Goal: Information Seeking & Learning: Learn about a topic

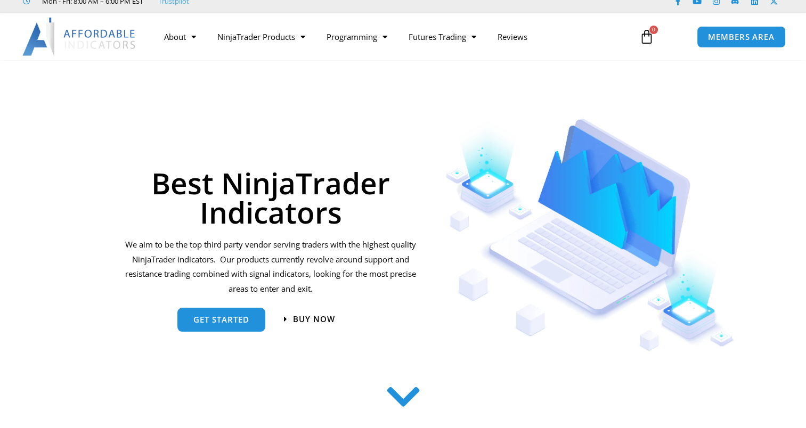
scroll to position [53, 0]
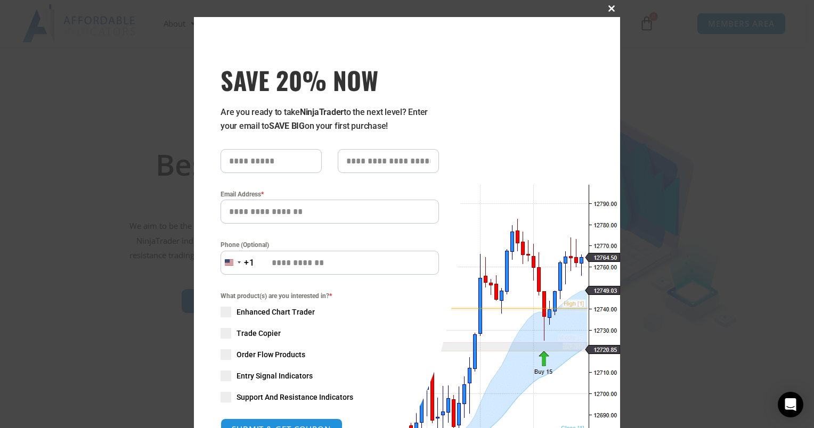
click at [607, 6] on span "SAVE 20% NOW popup" at bounding box center [611, 8] width 17 height 6
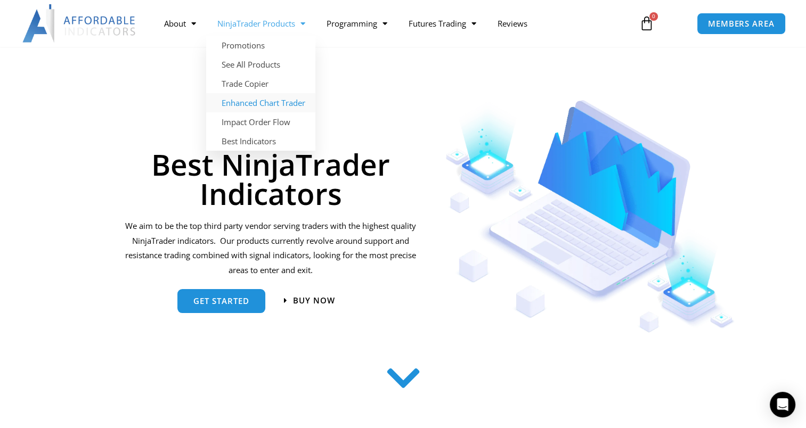
click at [265, 102] on link "Enhanced Chart Trader" at bounding box center [260, 102] width 109 height 19
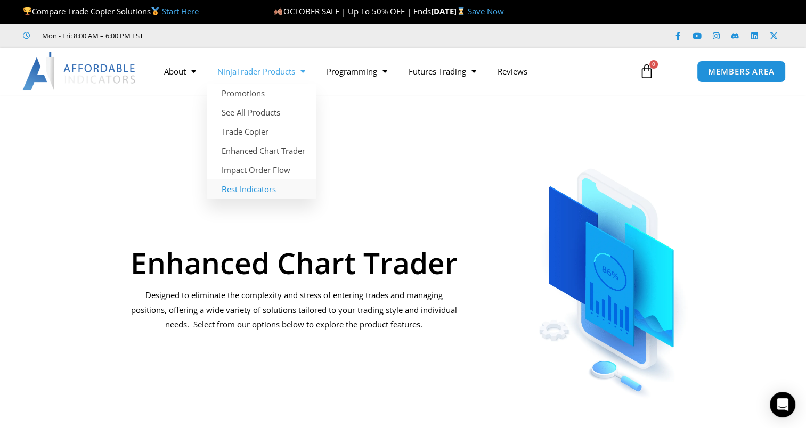
click at [253, 188] on link "Best Indicators" at bounding box center [261, 188] width 109 height 19
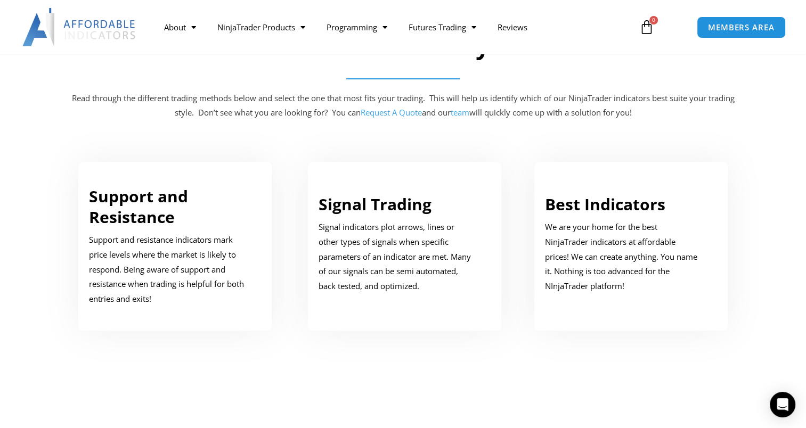
scroll to position [533, 0]
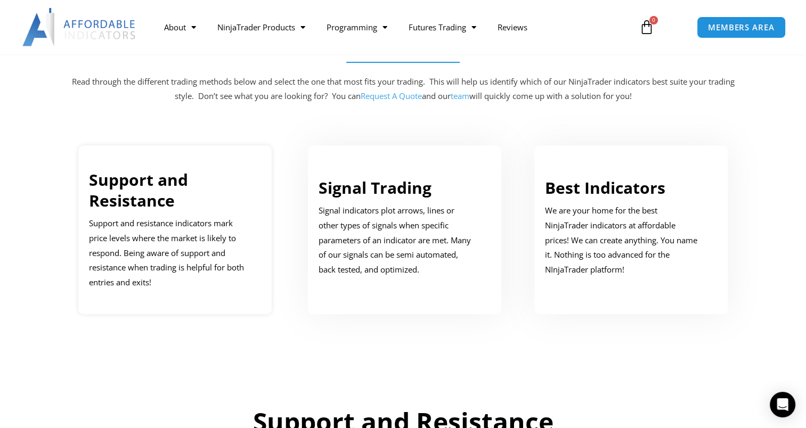
click at [156, 205] on link "Support and Resistance" at bounding box center [138, 190] width 99 height 43
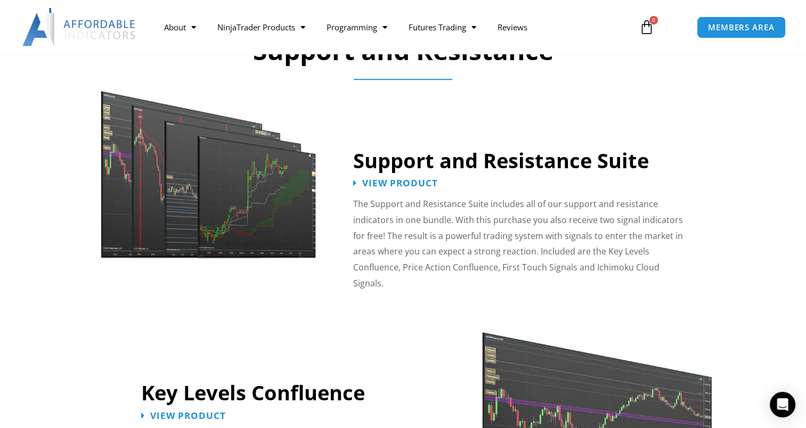
scroll to position [905, 0]
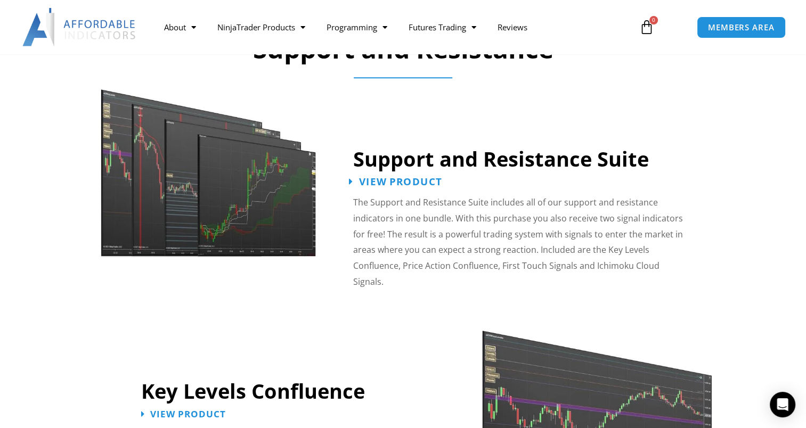
click at [402, 185] on span "View Product" at bounding box center [400, 182] width 83 height 10
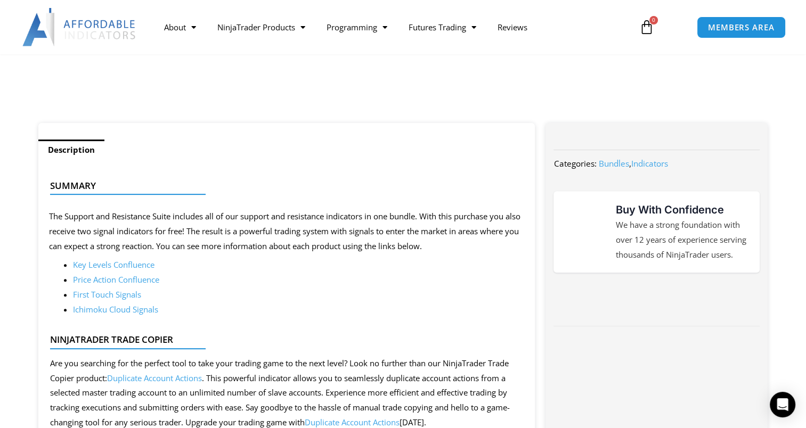
scroll to position [373, 0]
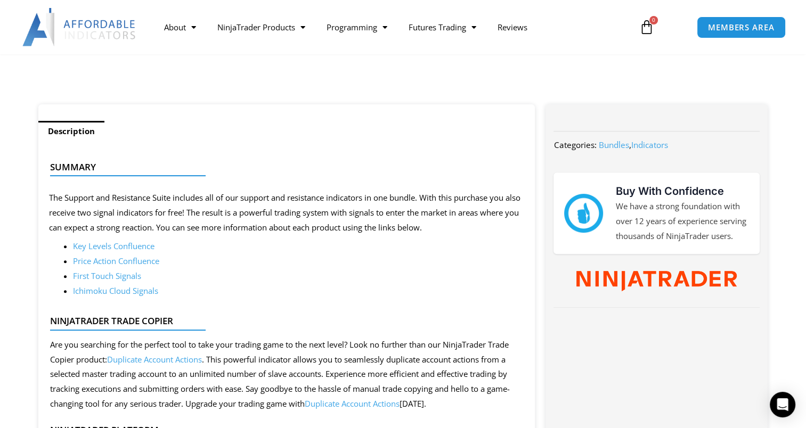
click at [132, 292] on link "Ichimoku Cloud Signals" at bounding box center [115, 290] width 85 height 11
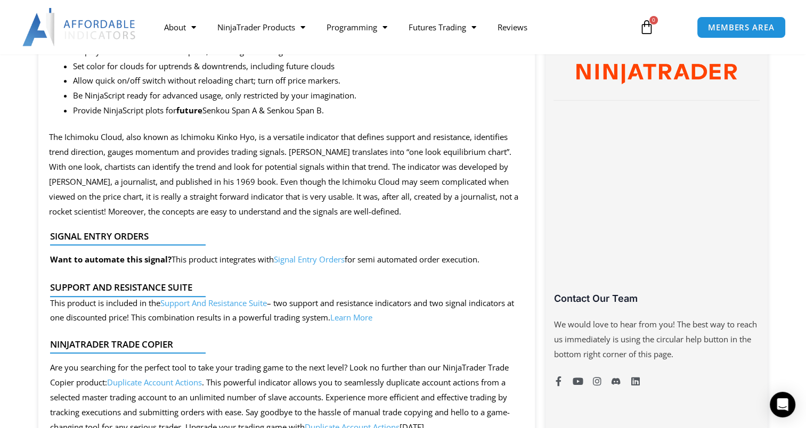
scroll to position [586, 0]
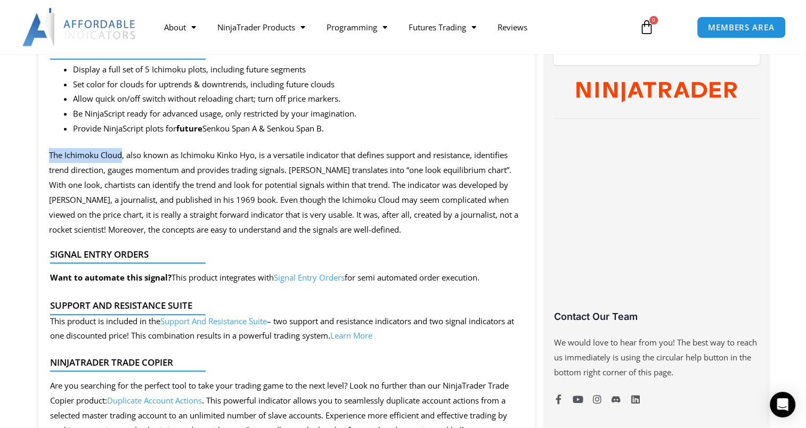
drag, startPoint x: 49, startPoint y: 156, endPoint x: 122, endPoint y: 159, distance: 73.6
click at [122, 159] on p "The Ichimoku Cloud, also known as Ichimoku Kinko Hyo, is a versatile indicator …" at bounding box center [287, 192] width 476 height 89
copy p "The Ichimoku Cloud"
